Goal: Task Accomplishment & Management: Manage account settings

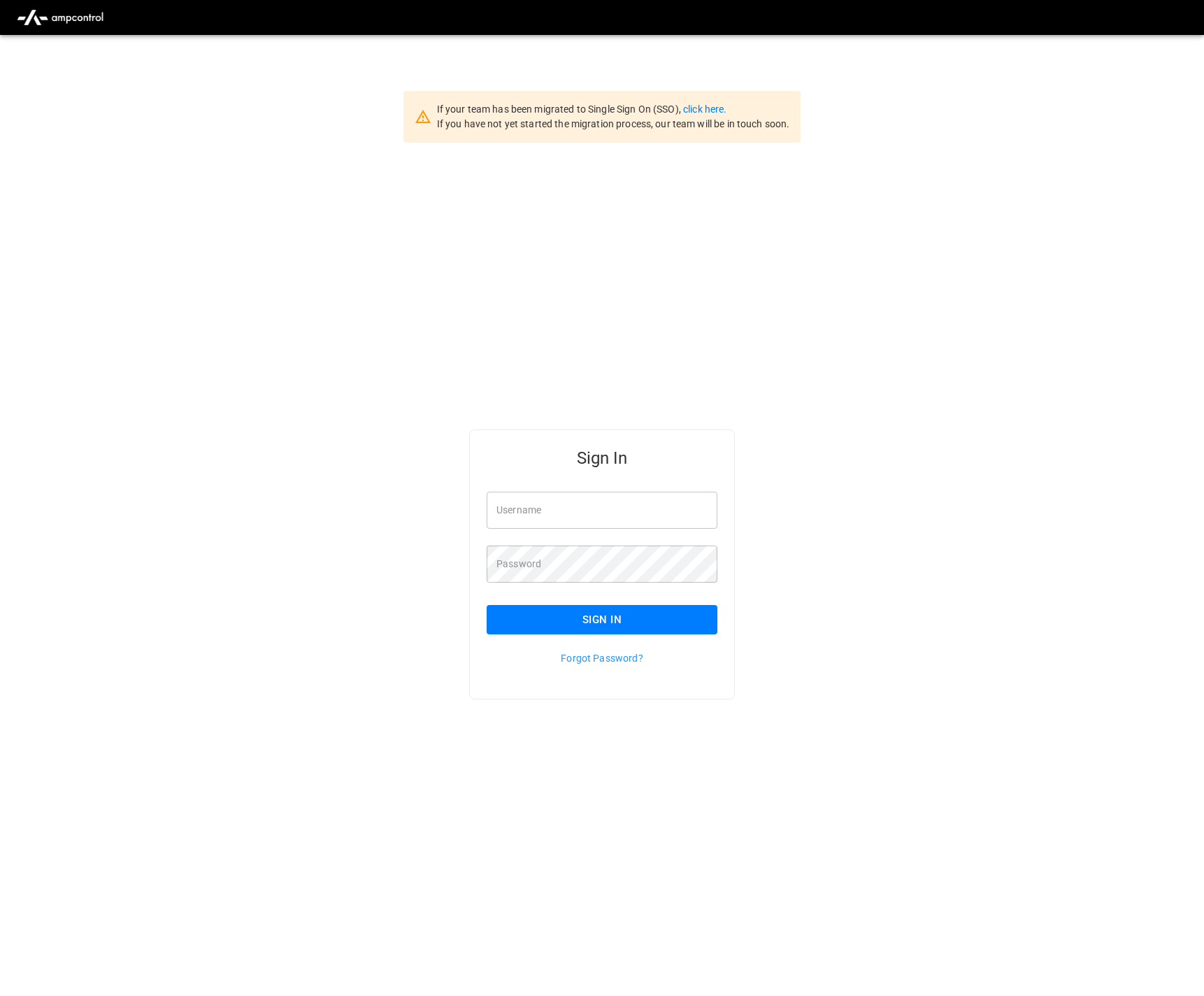
click at [637, 517] on input "Username" at bounding box center [602, 510] width 231 height 37
type input "**********"
click at [519, 618] on button "Sign In" at bounding box center [602, 620] width 231 height 30
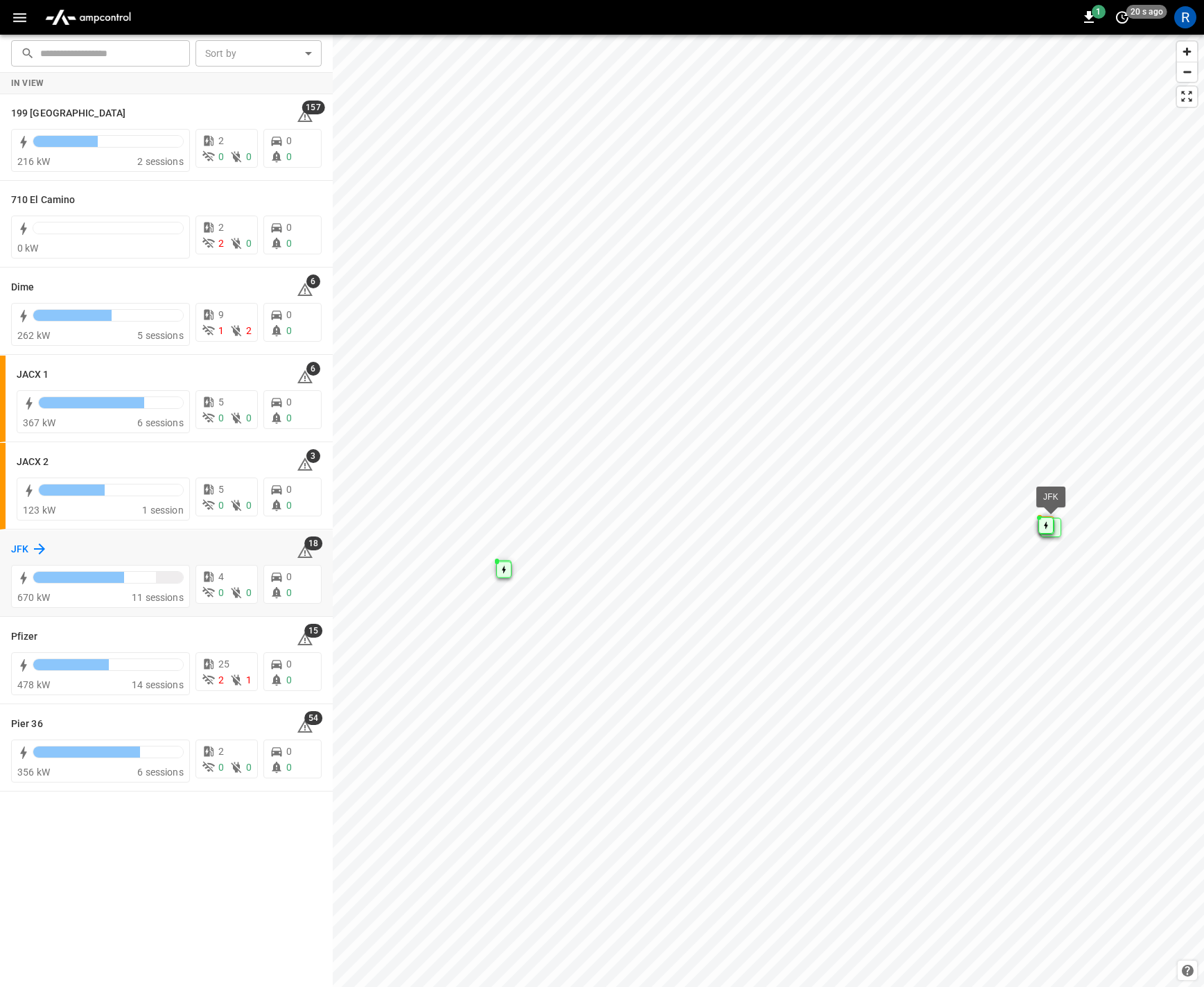
click at [38, 552] on icon at bounding box center [40, 549] width 17 height 17
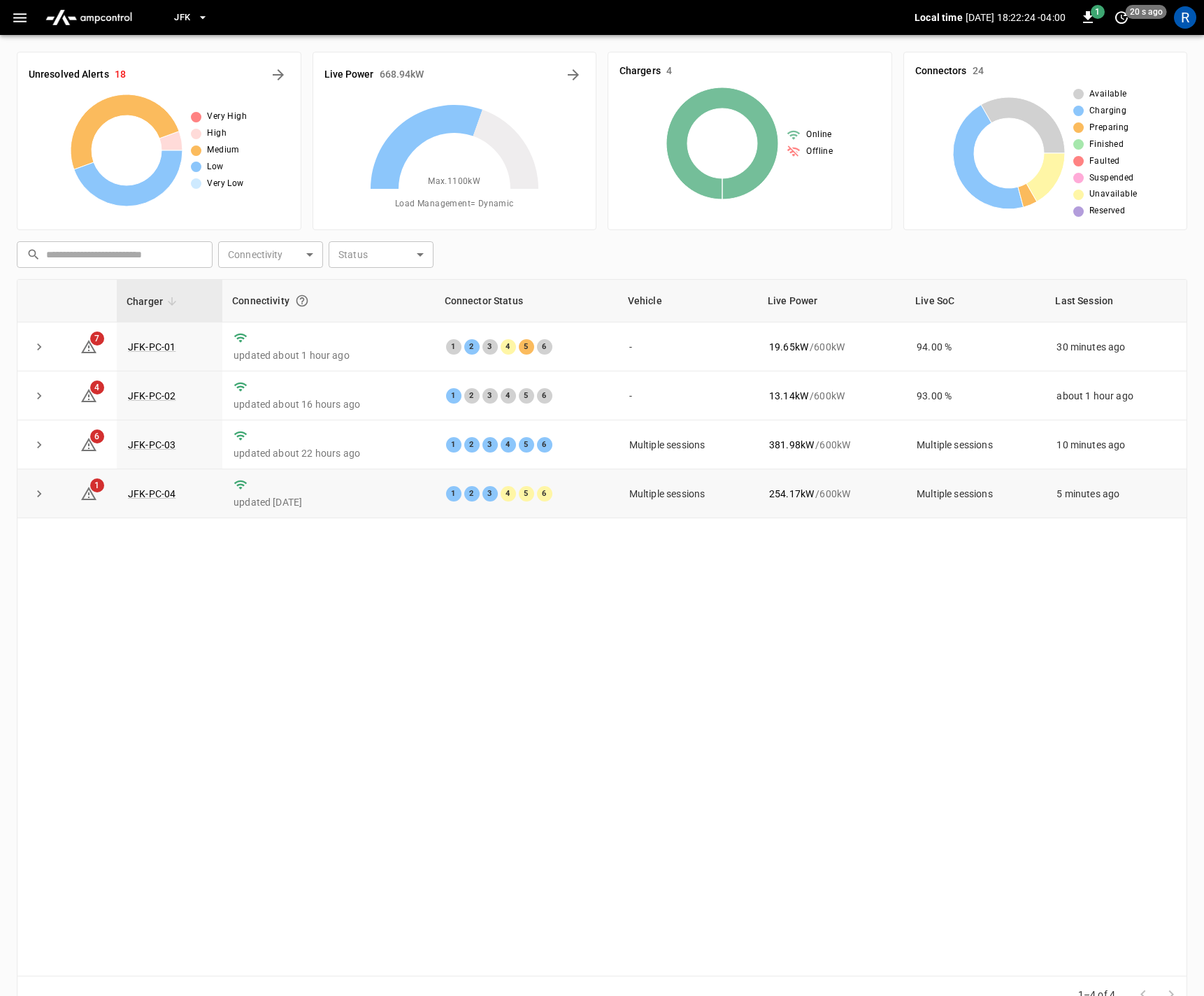
click at [37, 494] on icon "expand row" at bounding box center [39, 494] width 14 height 14
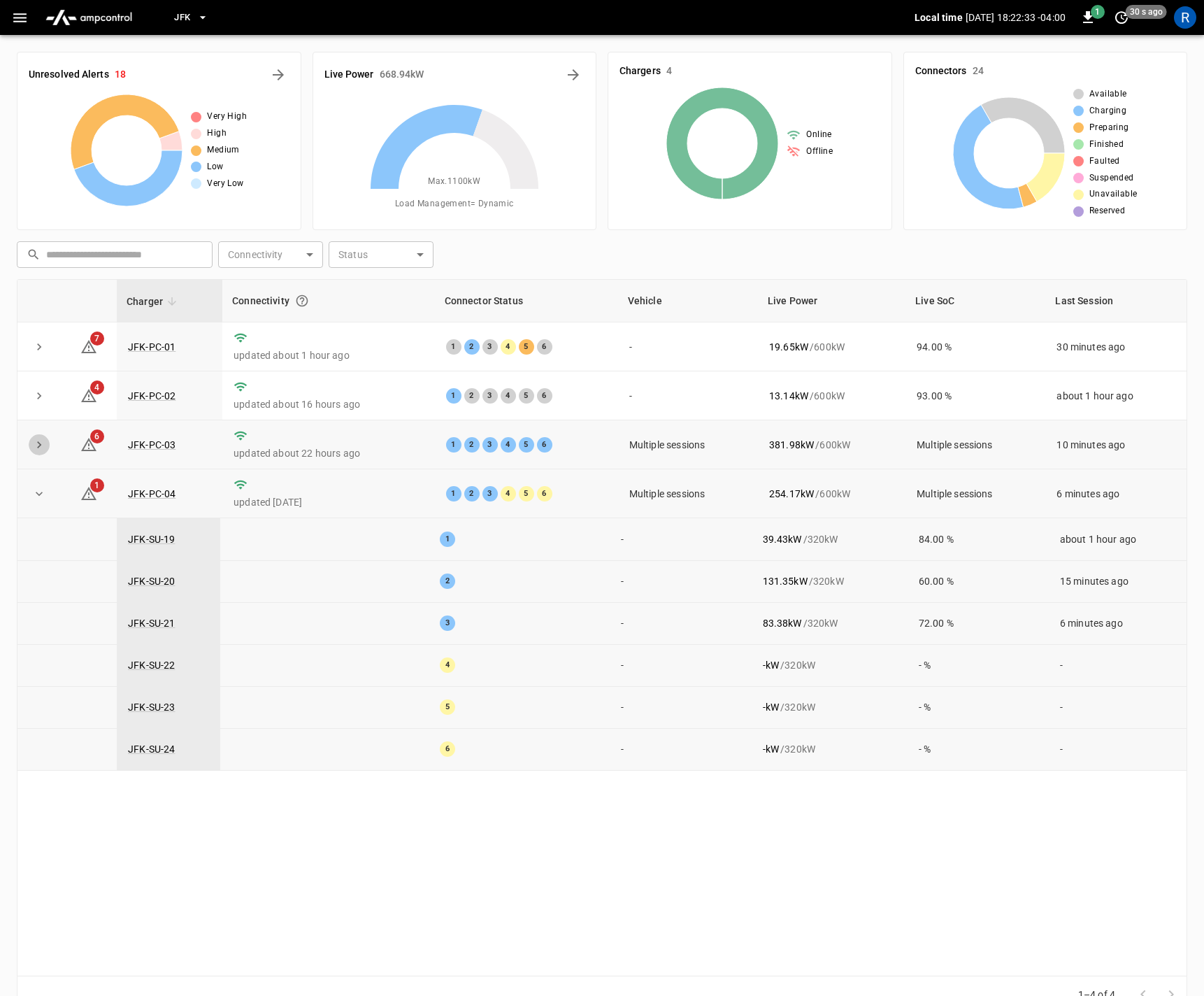
click at [40, 447] on icon "expand row" at bounding box center [39, 445] width 14 height 14
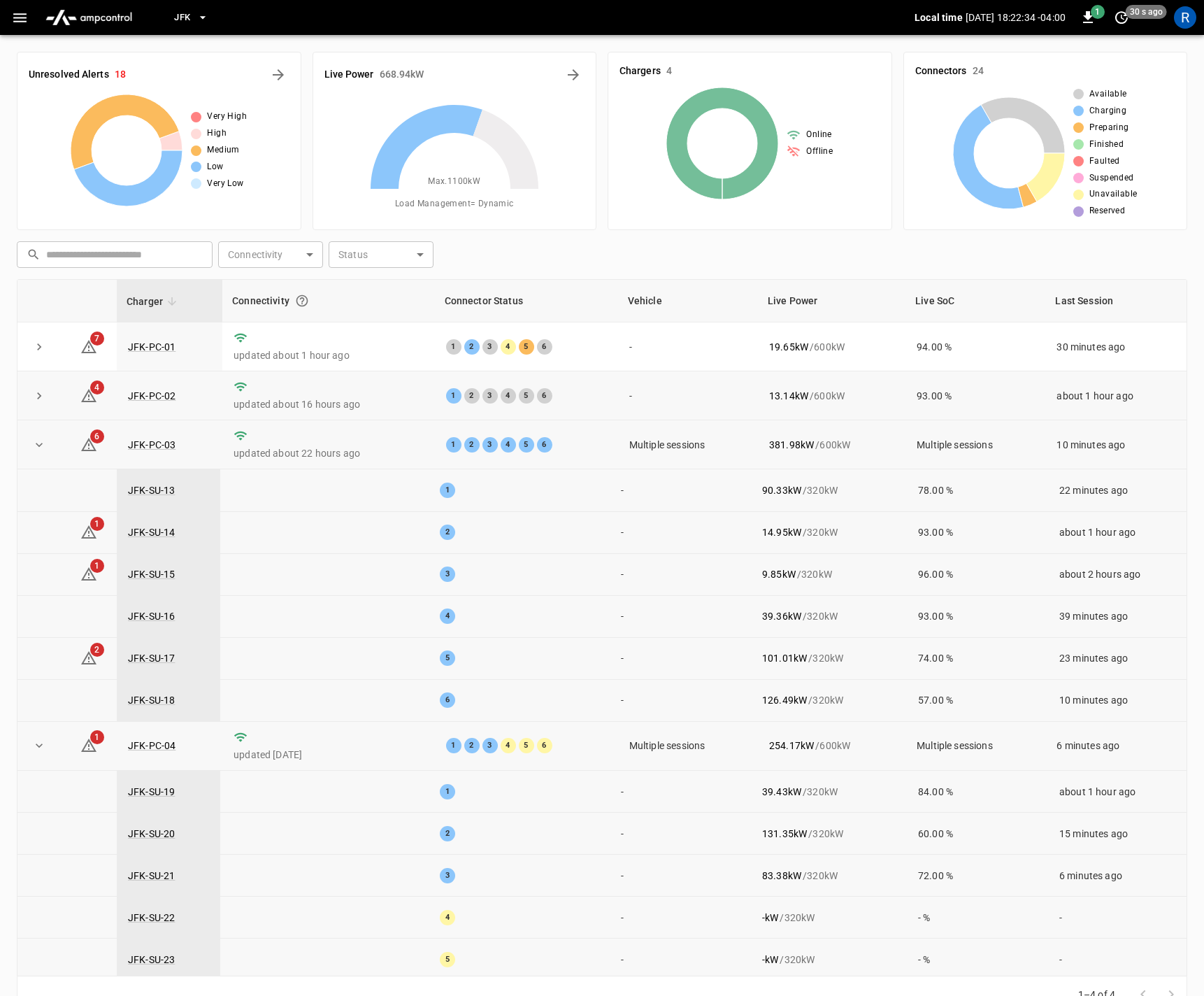
click at [42, 398] on icon "expand row" at bounding box center [39, 395] width 14 height 14
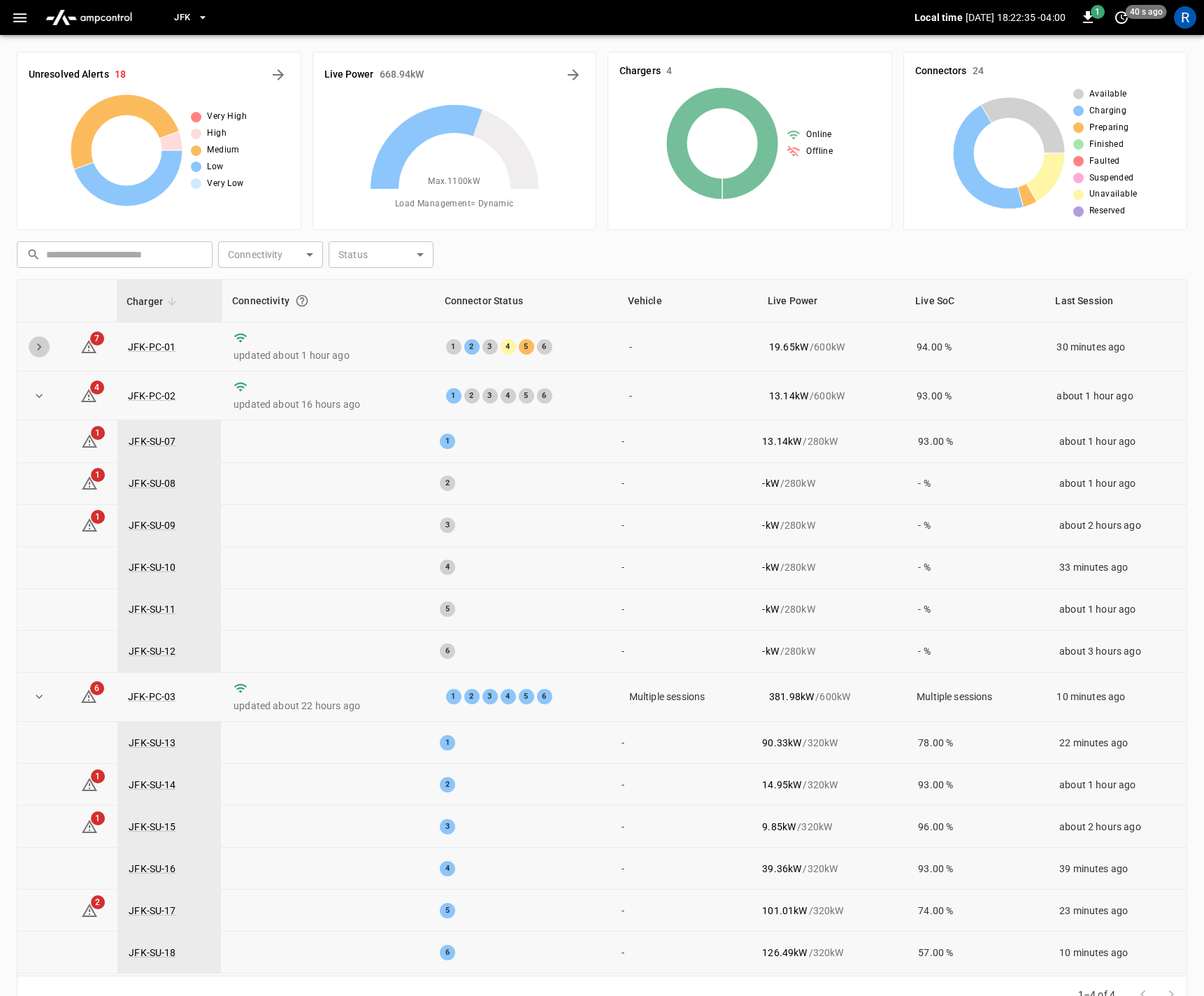
click at [38, 352] on icon "expand row" at bounding box center [39, 347] width 14 height 14
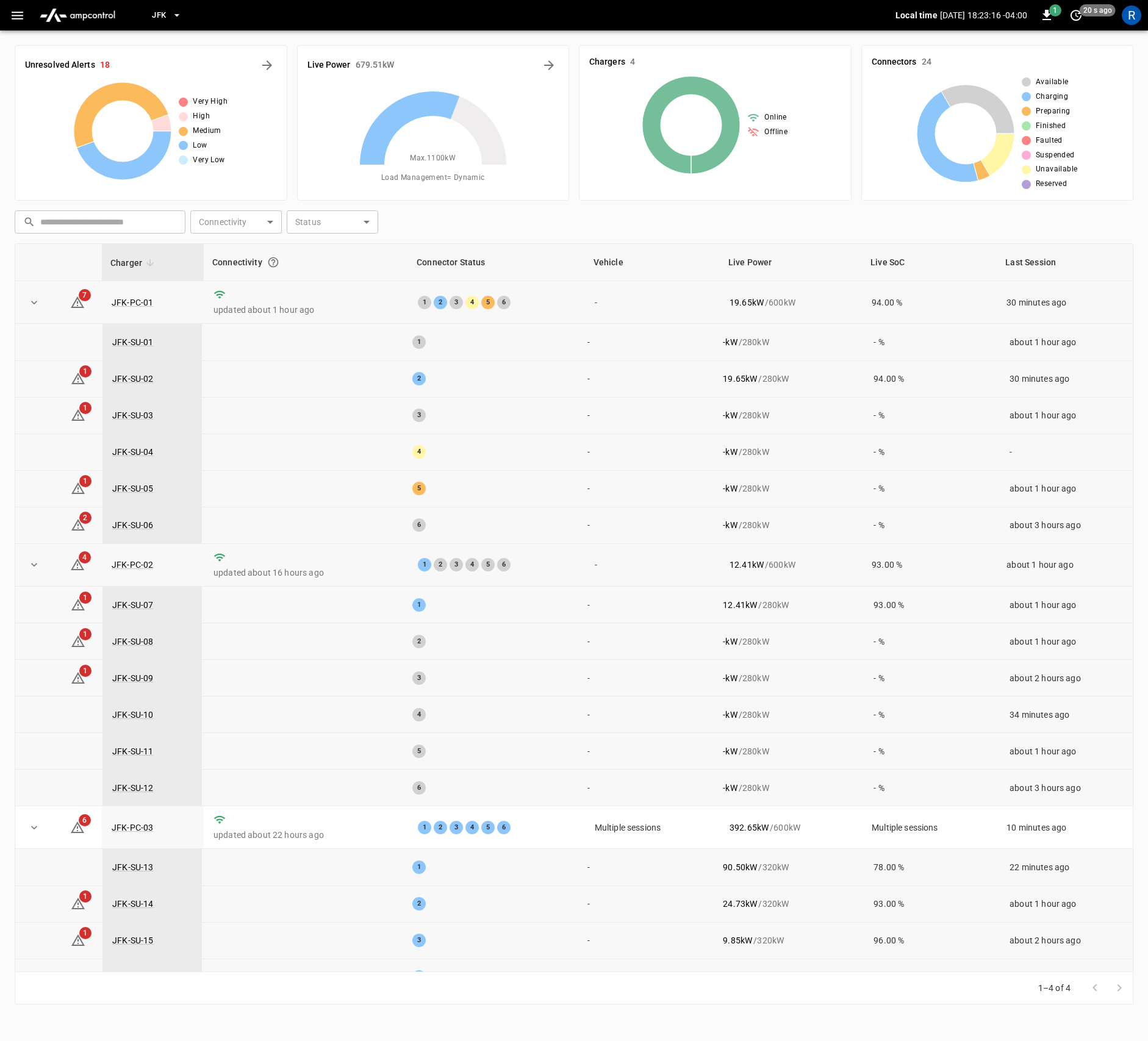
click at [9, 9] on button "button" at bounding box center [17, 15] width 25 height 22
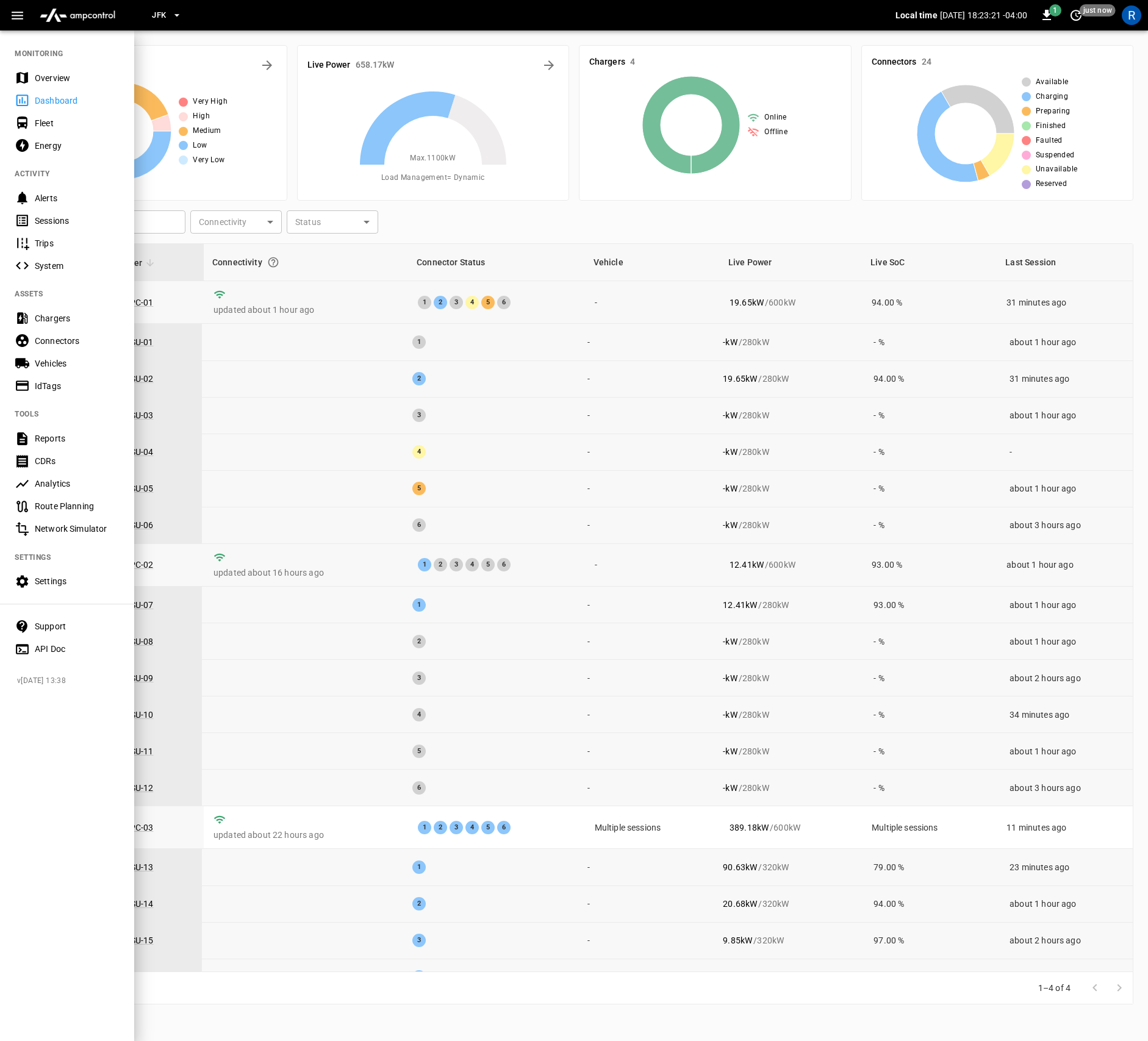
click at [63, 585] on div "Settings" at bounding box center [77, 581] width 85 height 12
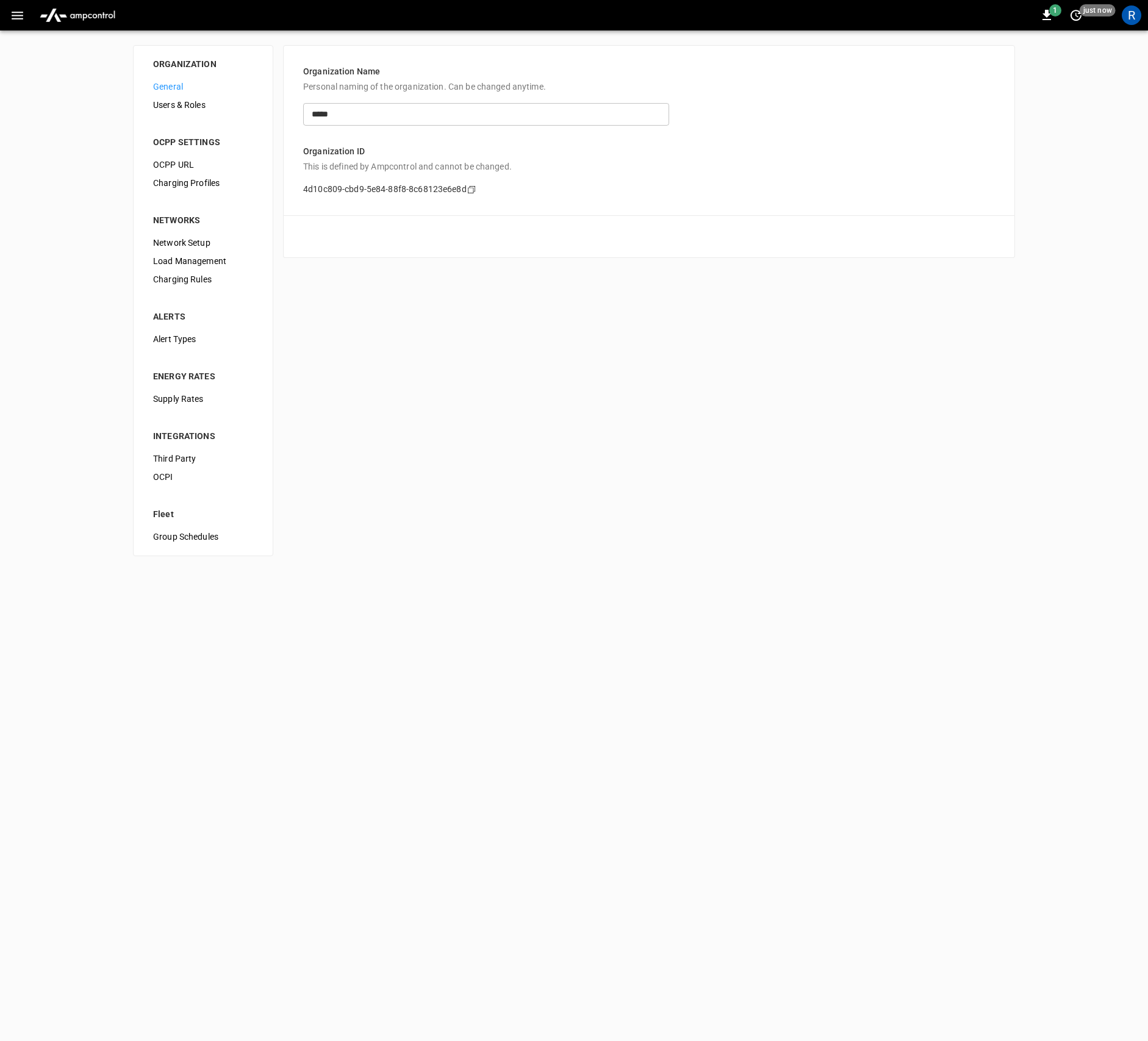
click at [159, 105] on span "Users & Roles" at bounding box center [203, 105] width 100 height 13
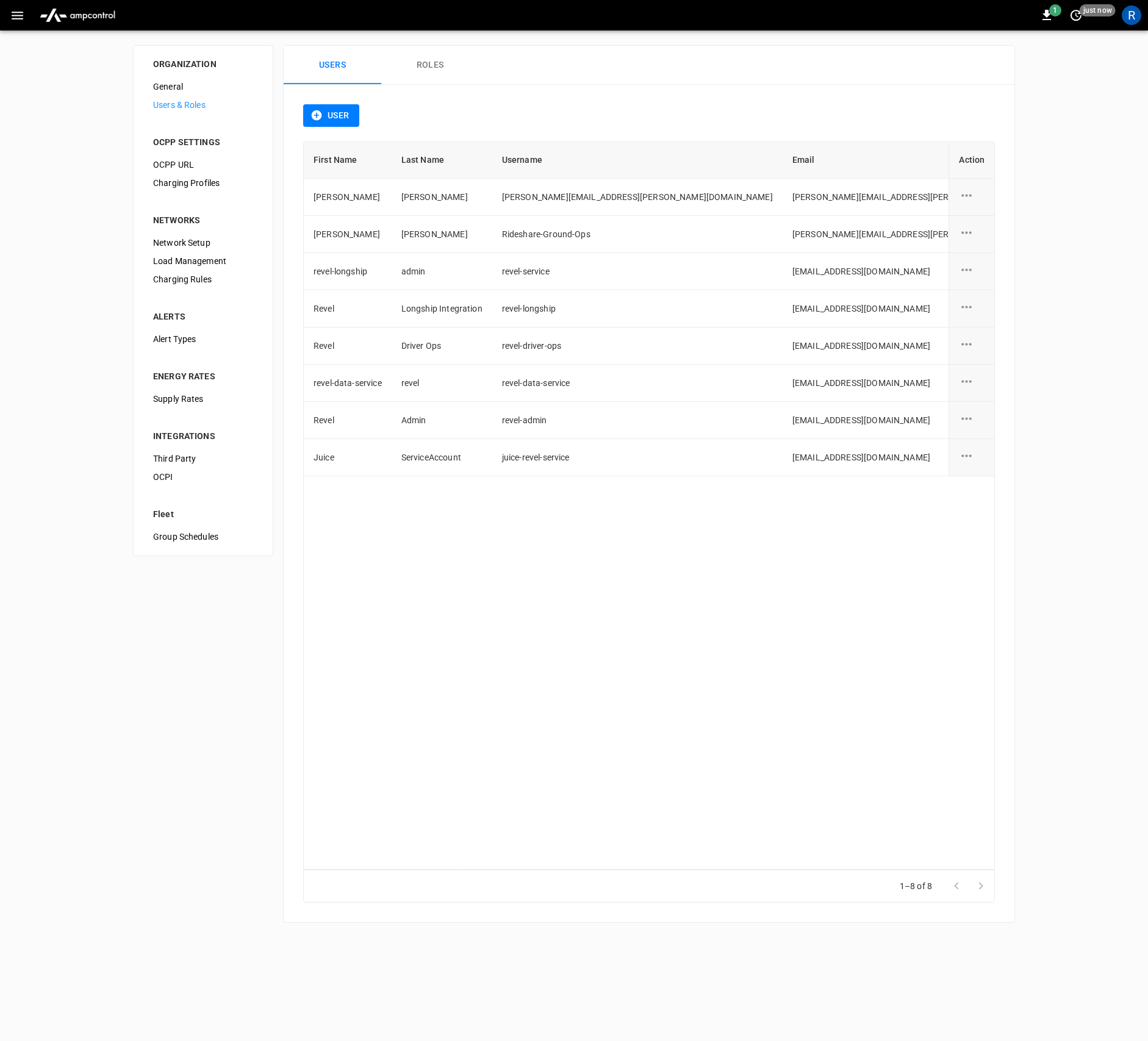
click at [413, 59] on button "Roles" at bounding box center [430, 65] width 98 height 39
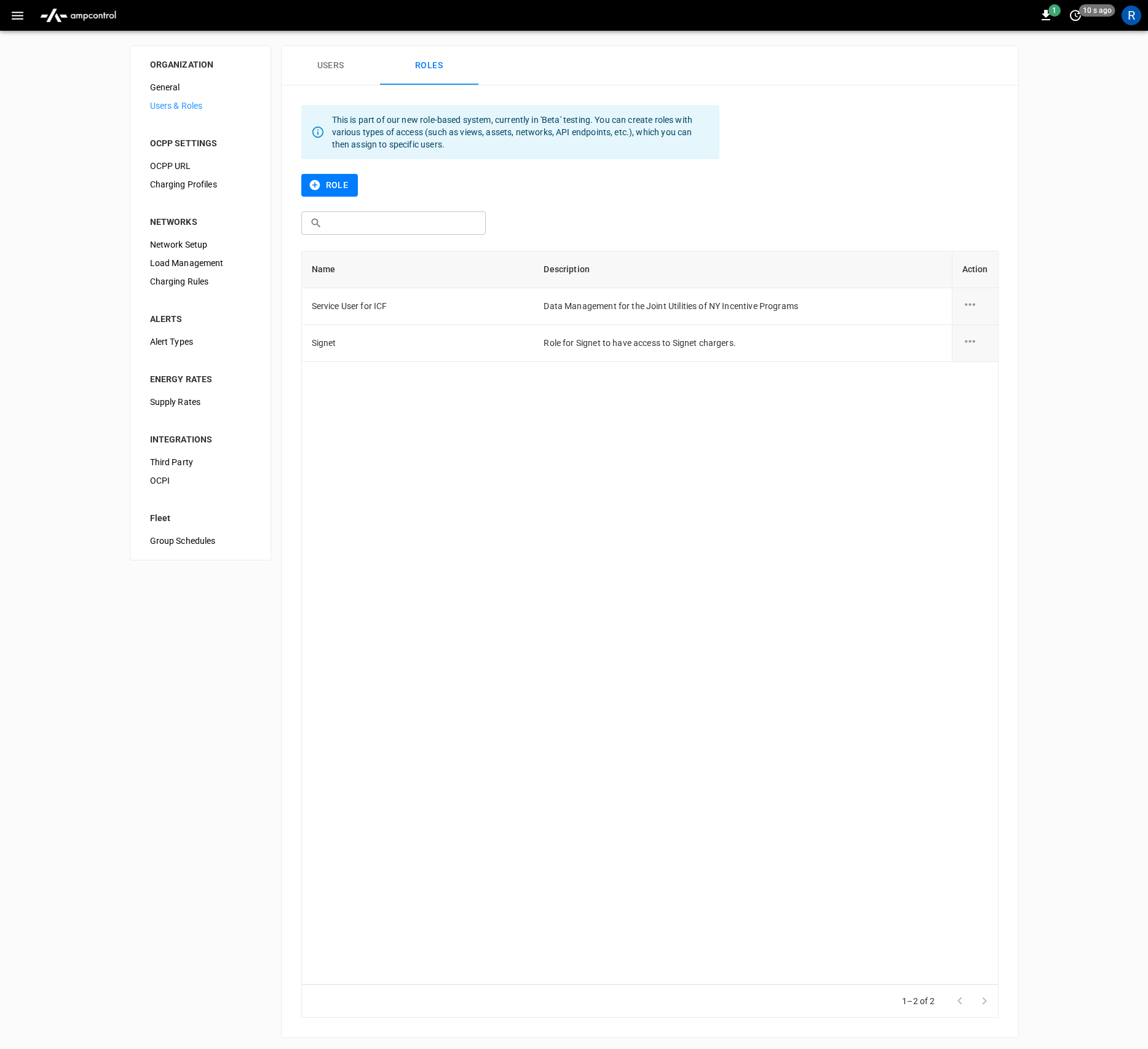
click at [342, 73] on button "Users" at bounding box center [331, 65] width 99 height 39
